Goal: Information Seeking & Learning: Learn about a topic

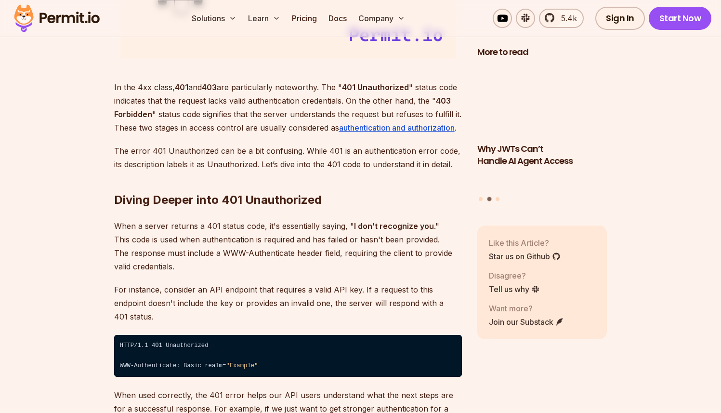
scroll to position [1606, 0]
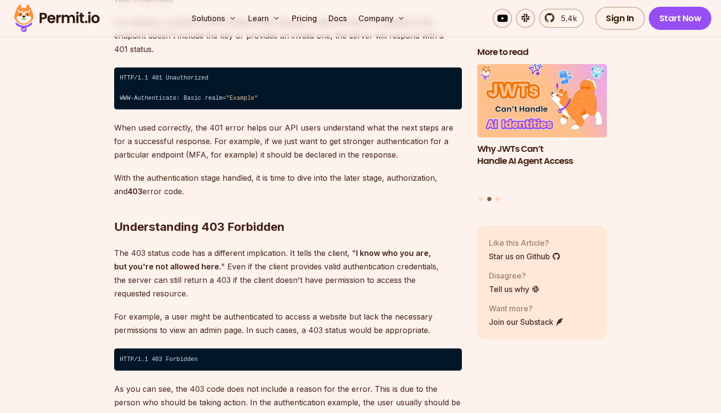
click at [187, 68] on code "HTTP/1.1 401 Unauthorized ⁠ WWW-Authenticate: Basic realm= "Example"" at bounding box center [288, 88] width 348 height 42
click at [214, 77] on code "HTTP/1.1 401 Unauthorized ⁠ WWW-Authenticate: Basic realm= "Example"" at bounding box center [288, 88] width 348 height 42
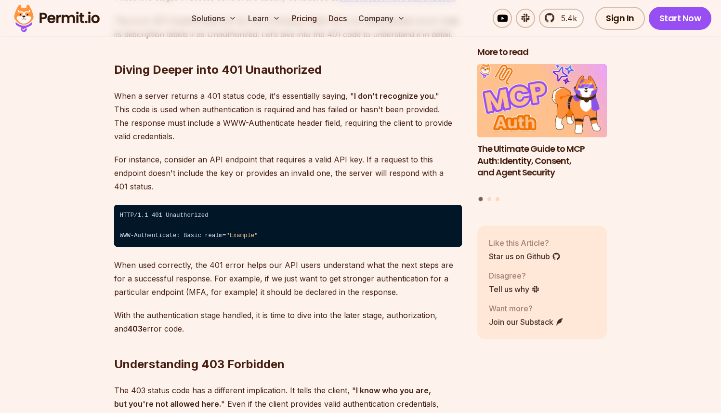
scroll to position [1420, 0]
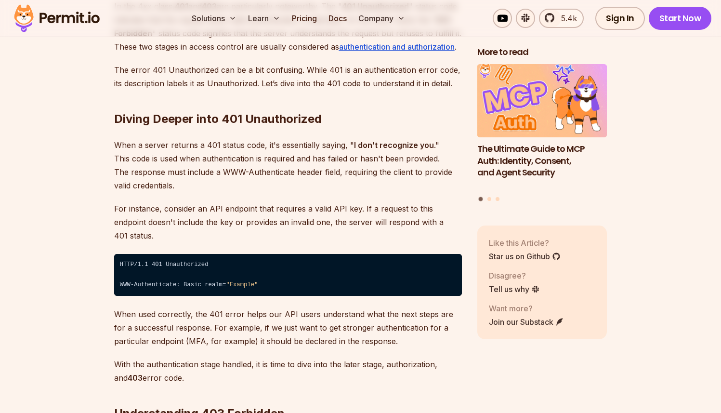
drag, startPoint x: 354, startPoint y: 142, endPoint x: 444, endPoint y: 142, distance: 90.5
click at [444, 142] on p "When a server returns a 401 status code, it's essentially saying, " I don’t rec…" at bounding box center [288, 165] width 348 height 54
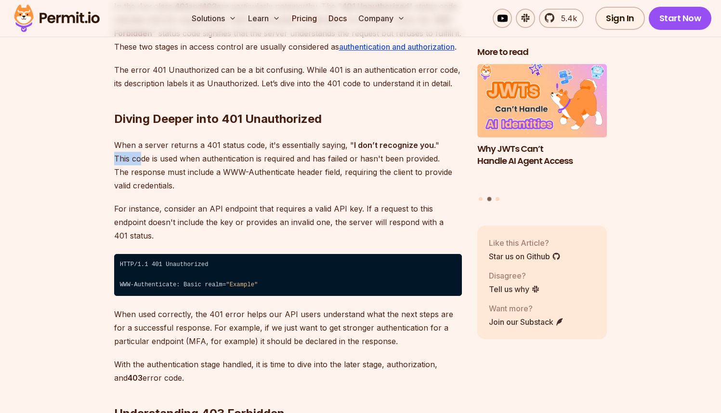
drag, startPoint x: 116, startPoint y: 156, endPoint x: 142, endPoint y: 158, distance: 26.1
click at [142, 158] on p "When a server returns a 401 status code, it's essentially saying, " I don’t rec…" at bounding box center [288, 165] width 348 height 54
